Goal: Transaction & Acquisition: Purchase product/service

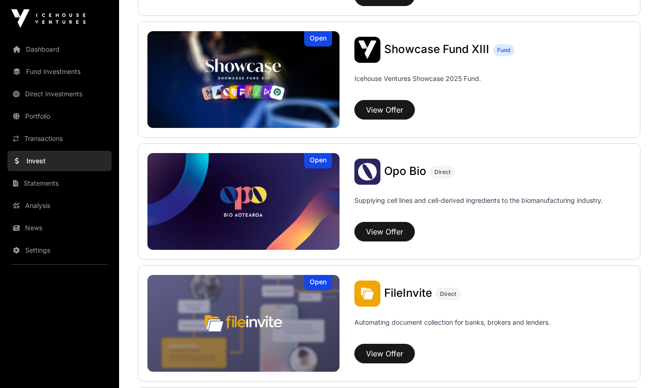
scroll to position [636, 0]
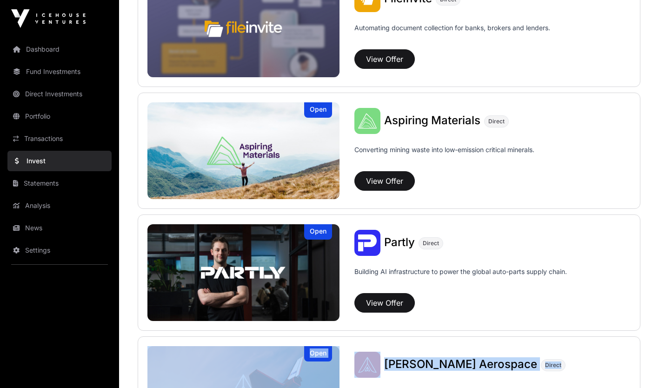
drag, startPoint x: 649, startPoint y: 272, endPoint x: 639, endPoint y: 341, distance: 69.6
click at [639, 341] on div "Showcase 2025 Several startups participated in Showcase 2025. Their capital rai…" at bounding box center [389, 54] width 540 height 1306
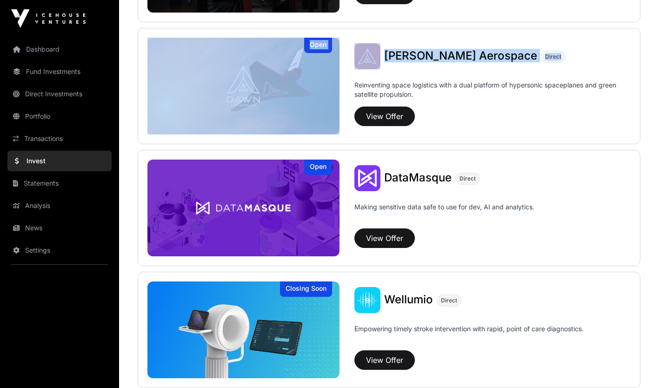
scroll to position [1011, 0]
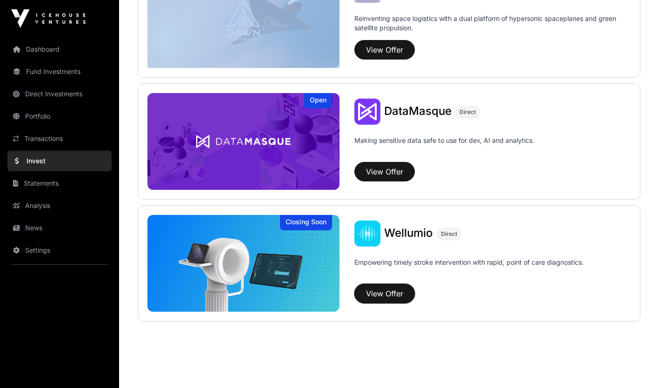
click at [391, 293] on button "View Offer" at bounding box center [384, 294] width 60 height 20
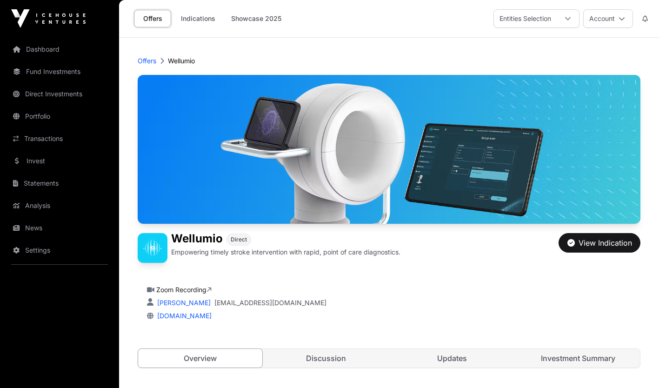
click at [552, 353] on link "Investment Summary" at bounding box center [578, 358] width 124 height 19
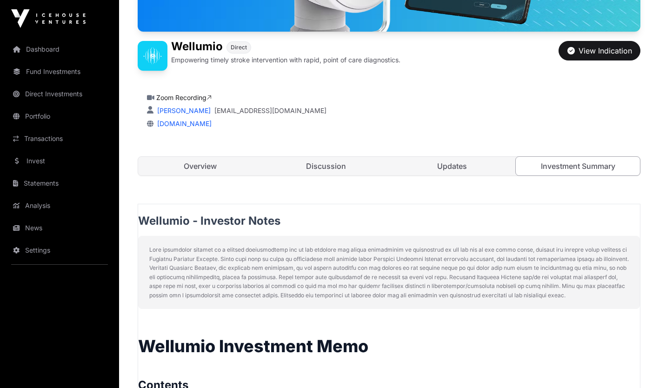
scroll to position [109, 0]
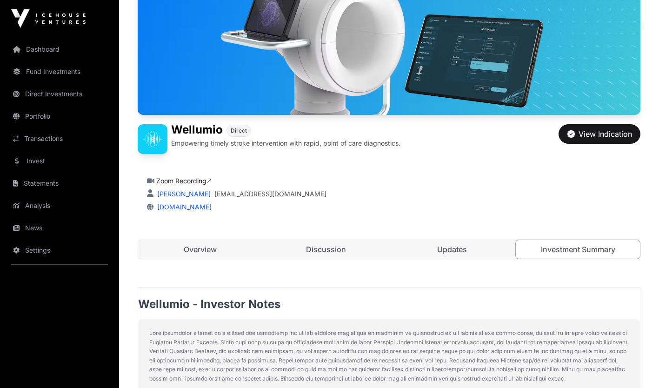
click at [204, 241] on link "Overview" at bounding box center [200, 249] width 124 height 19
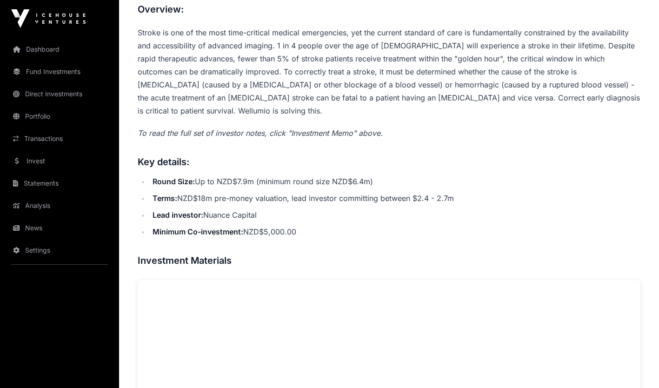
scroll to position [396, 0]
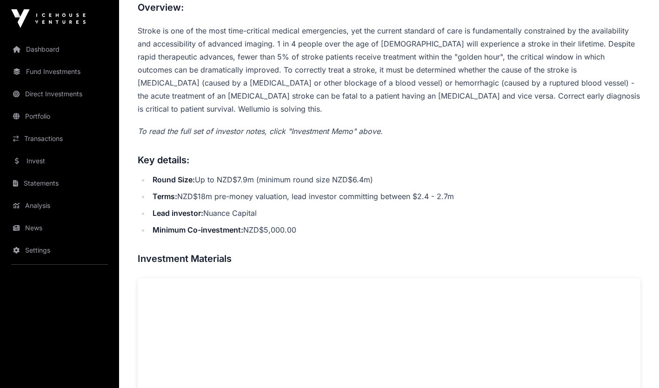
drag, startPoint x: 277, startPoint y: 199, endPoint x: 150, endPoint y: 164, distance: 131.7
click at [150, 173] on ul "Round Size: Up to NZD$7.9m (minimum round size NZD$6.4m) Terms: NZD$18m pre-mon…" at bounding box center [389, 204] width 503 height 63
copy ul "Round Size: Up to NZD$7.9m (minimum round size NZD$6.4m) Terms: NZD$18m pre-mon…"
click at [531, 190] on li "Terms: NZD$18m pre-money valuation, lead investor committing between $2.4 - 2.7m" at bounding box center [395, 196] width 491 height 13
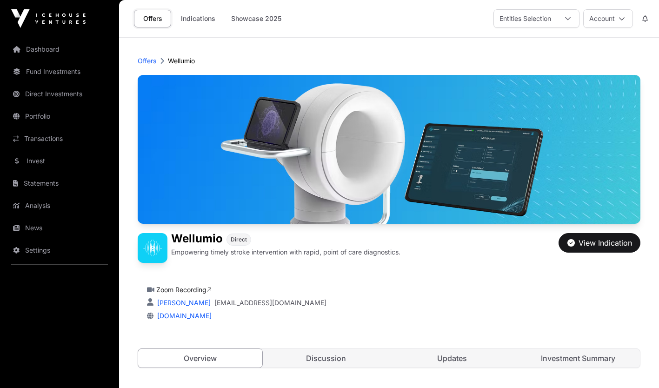
click at [201, 22] on link "Indications" at bounding box center [198, 19] width 47 height 18
click at [196, 19] on link "Indications" at bounding box center [198, 19] width 47 height 18
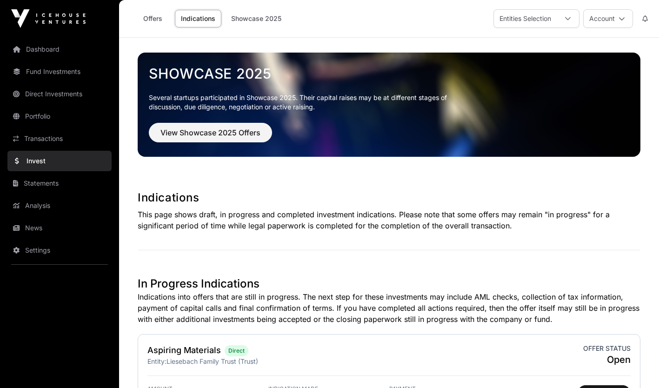
click at [58, 121] on link "Portfolio" at bounding box center [59, 116] width 104 height 20
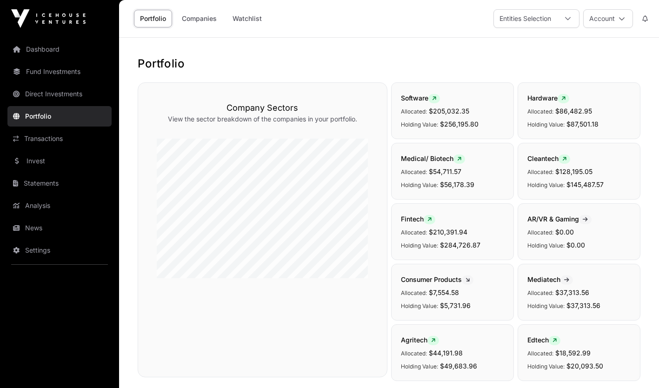
click at [96, 160] on link "Invest" at bounding box center [59, 161] width 104 height 20
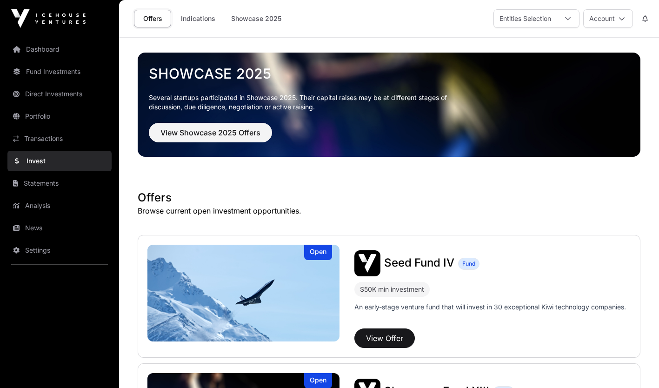
click at [194, 18] on link "Indications" at bounding box center [198, 19] width 47 height 18
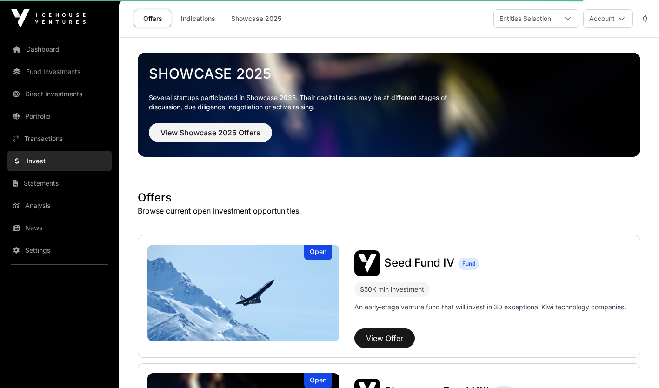
click at [194, 18] on link "Indications" at bounding box center [198, 19] width 47 height 18
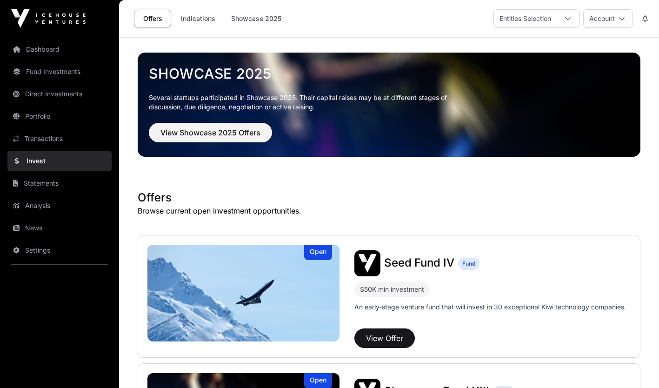
click at [194, 18] on link "Indications" at bounding box center [198, 19] width 47 height 18
